Goal: Task Accomplishment & Management: Complete application form

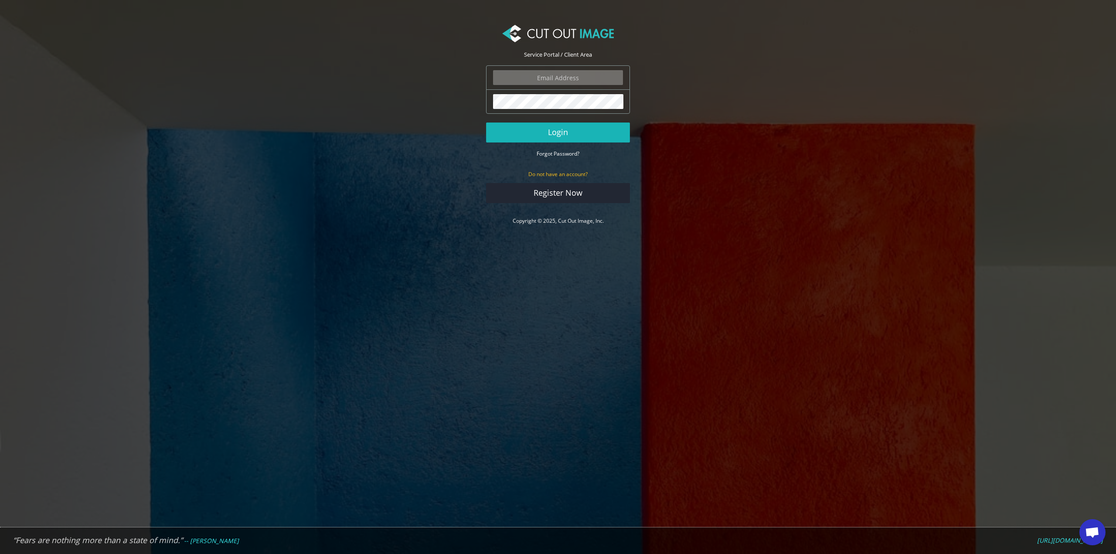
type input "info.tobestudio@gmail.com"
click at [574, 136] on button "Login" at bounding box center [558, 133] width 144 height 20
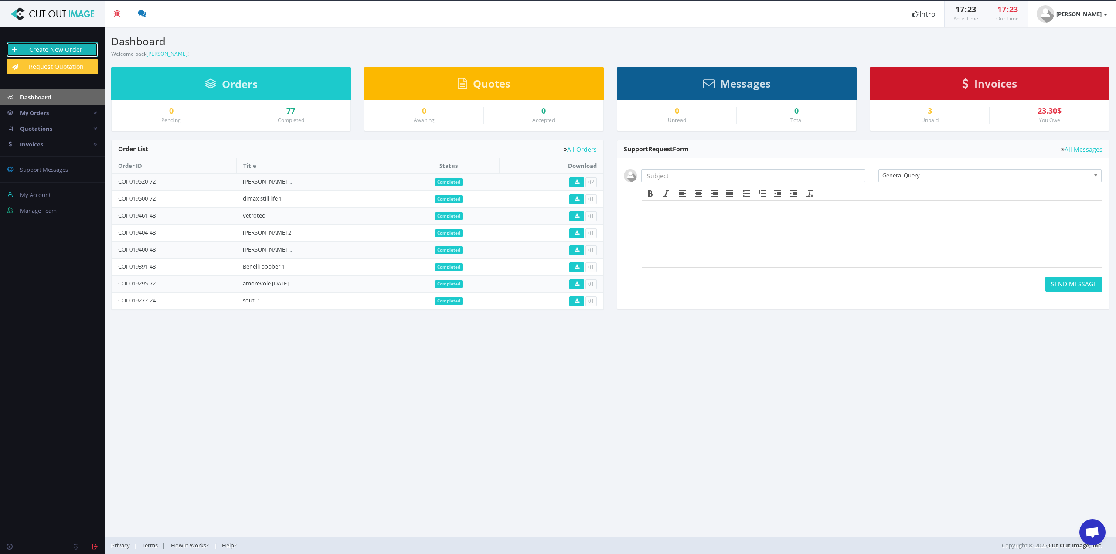
click at [78, 49] on link "Create New Order" at bounding box center [53, 49] width 92 height 15
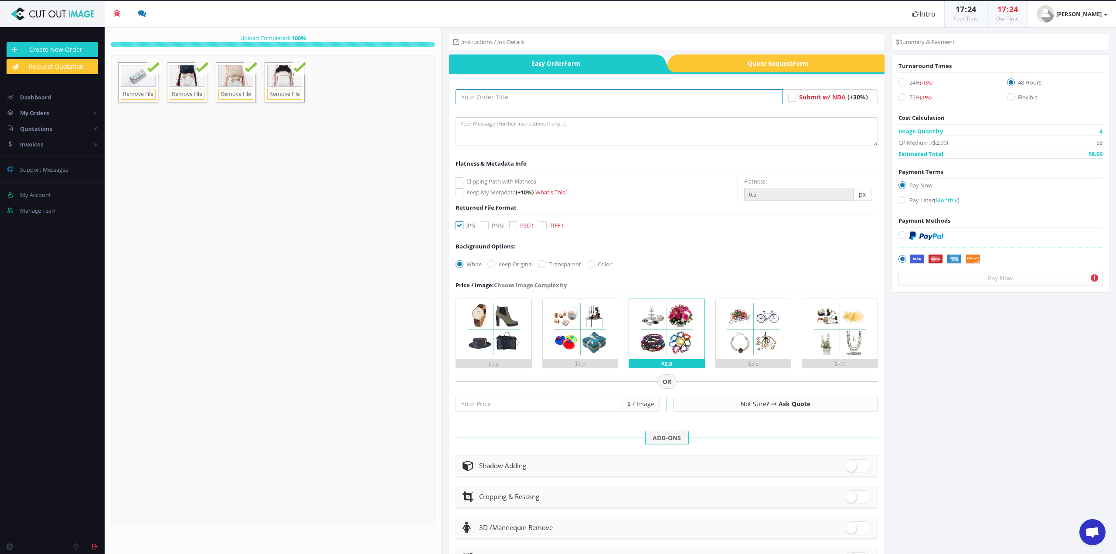
click at [480, 92] on input "text" at bounding box center [619, 96] width 327 height 15
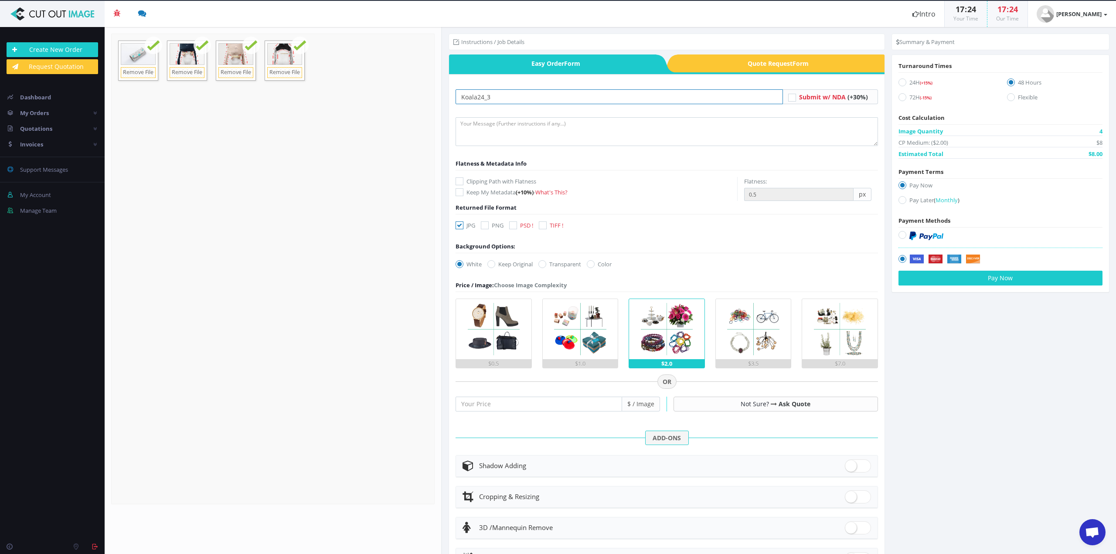
click at [483, 98] on input "Koala24_3" at bounding box center [619, 96] width 327 height 15
drag, startPoint x: 487, startPoint y: 96, endPoint x: 509, endPoint y: 93, distance: 22.0
click at [509, 93] on input "Koala25_3" at bounding box center [619, 96] width 327 height 15
click at [491, 96] on input "Koala25_1" at bounding box center [619, 96] width 327 height 15
click at [504, 91] on input "Koala25_1" at bounding box center [619, 96] width 327 height 15
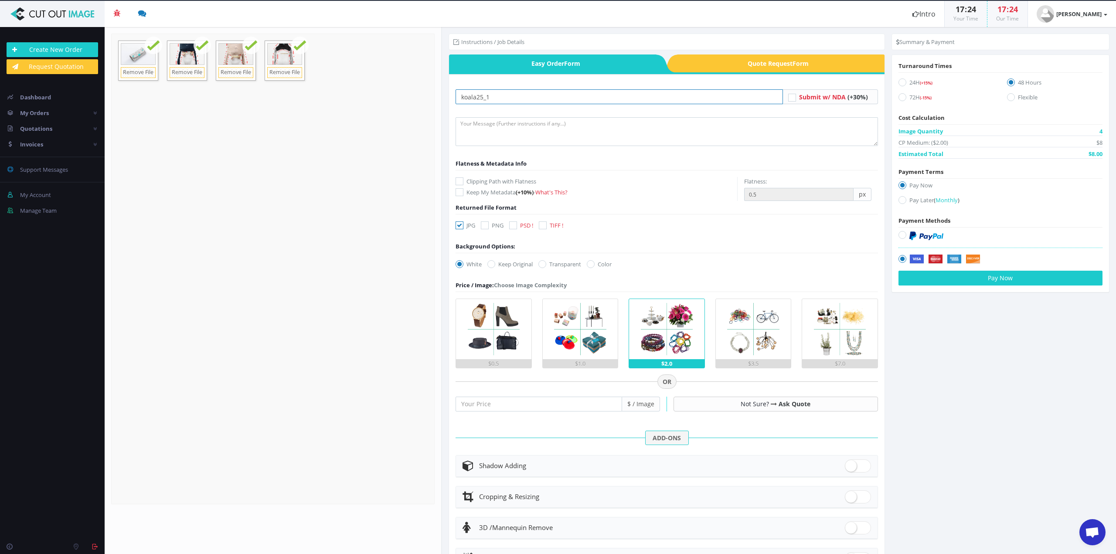
click at [491, 99] on input "koala25_1" at bounding box center [619, 96] width 327 height 15
drag, startPoint x: 476, startPoint y: 98, endPoint x: 542, endPoint y: 97, distance: 65.4
click at [541, 97] on input "koala25_1" at bounding box center [619, 96] width 327 height 15
click at [317, 236] on form "Drop files here to upload 1 MB _D4_9276.jpg Check" at bounding box center [273, 269] width 324 height 471
click at [506, 102] on input "koala" at bounding box center [619, 96] width 327 height 15
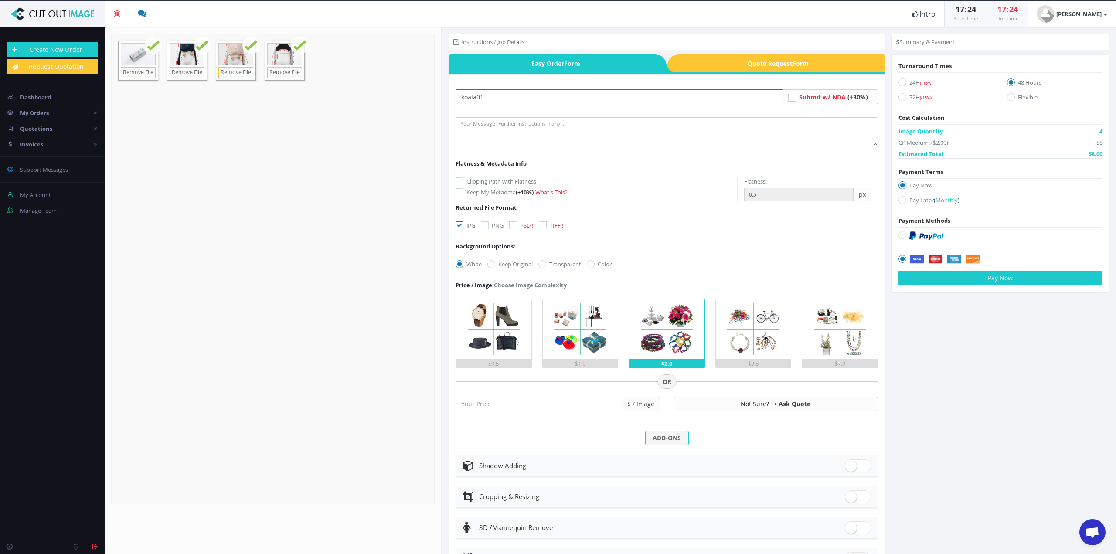
type input "koala01"
click at [480, 132] on textarea at bounding box center [667, 131] width 422 height 29
drag, startPoint x: 474, startPoint y: 122, endPoint x: 529, endPoint y: 112, distance: 56.6
click at [528, 113] on form "koala01 Submit w/ NDA (+30%) jpg+pTH Flatness & Metadata Info (+10%) - px" at bounding box center [667, 360] width 422 height 543
type textarea "jpg+path"
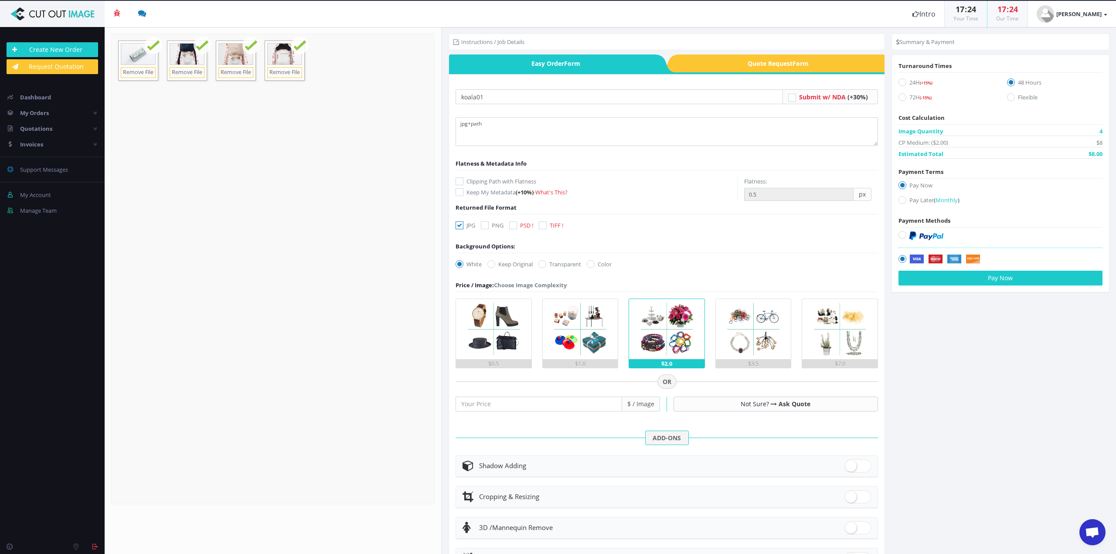
click at [503, 265] on label "Keep Original" at bounding box center [510, 264] width 45 height 9
click at [495, 265] on input "Keep Original" at bounding box center [493, 265] width 6 height 6
radio input "true"
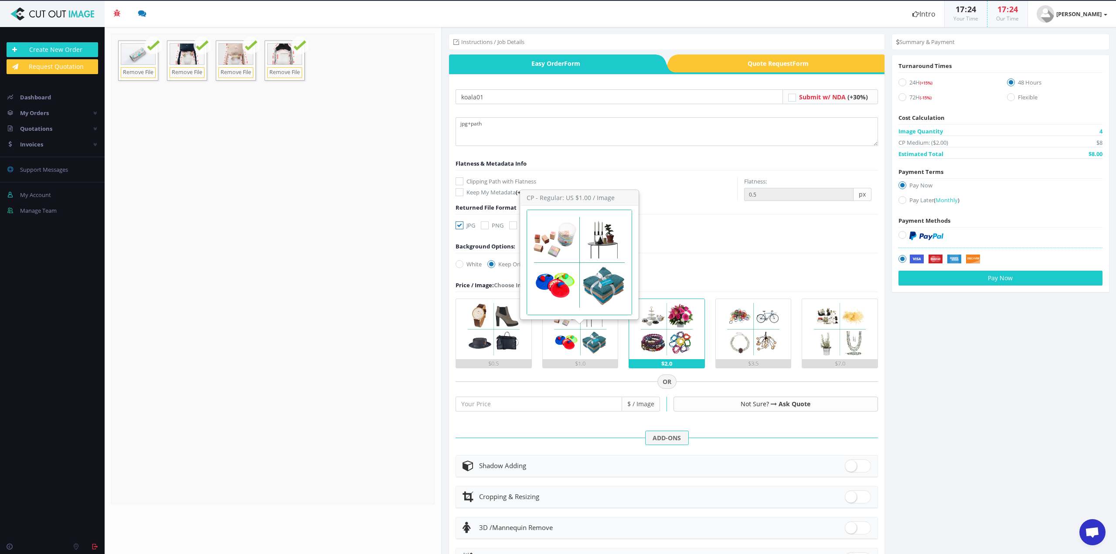
click at [573, 343] on img at bounding box center [580, 329] width 60 height 60
click at [0, 0] on input "$1.0" at bounding box center [0, 0] width 0 height 0
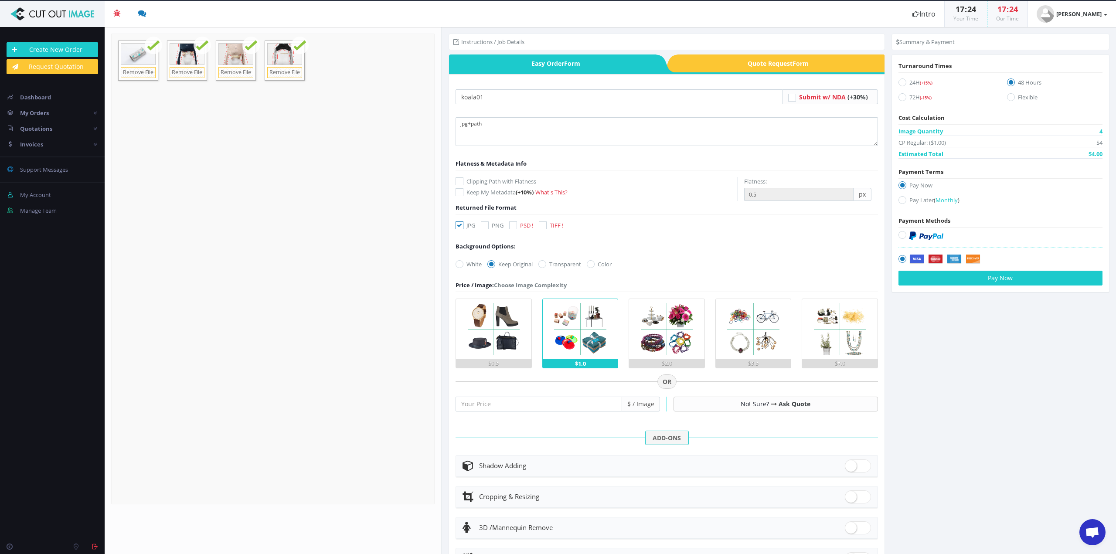
click at [916, 200] on label "Pay Later ( Monthly )" at bounding box center [1001, 202] width 204 height 12
click at [907, 200] on input "Pay Later ( Monthly )" at bounding box center [904, 201] width 6 height 6
radio input "true"
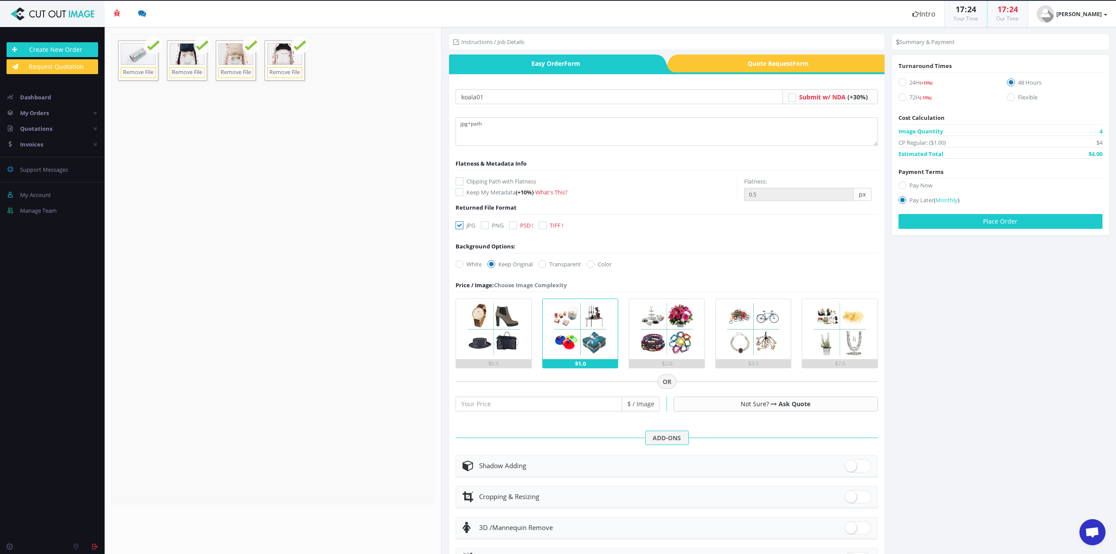
click at [909, 78] on label "24H (+15%)" at bounding box center [947, 84] width 96 height 12
click at [907, 80] on input "24H (+15%)" at bounding box center [904, 83] width 6 height 6
radio input "true"
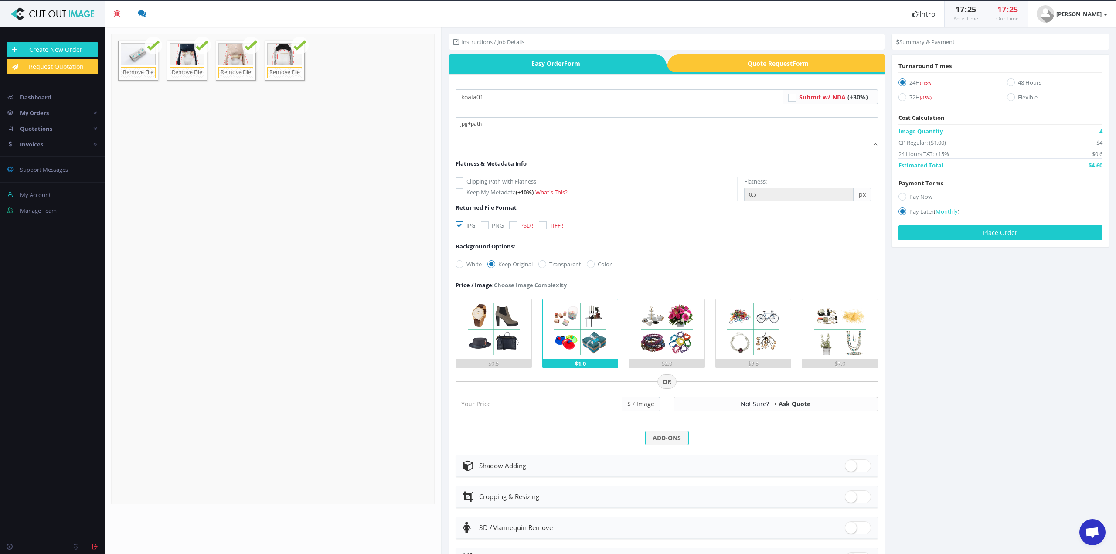
click at [999, 382] on section "Instructions / Job Details Form" at bounding box center [779, 290] width 674 height 527
click at [980, 237] on button "Place Order" at bounding box center [1001, 232] width 204 height 15
